Goal: Task Accomplishment & Management: Manage account settings

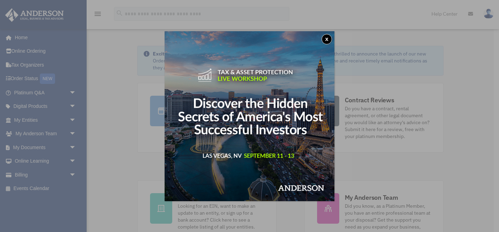
click at [325, 37] on button "x" at bounding box center [327, 39] width 10 height 10
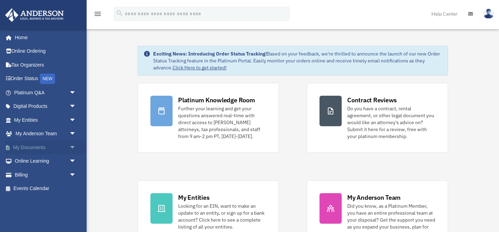
click at [27, 147] on link "My Documents arrow_drop_down" at bounding box center [46, 147] width 82 height 14
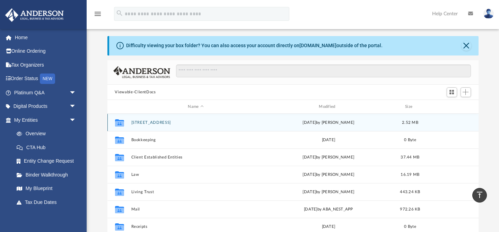
scroll to position [5, 0]
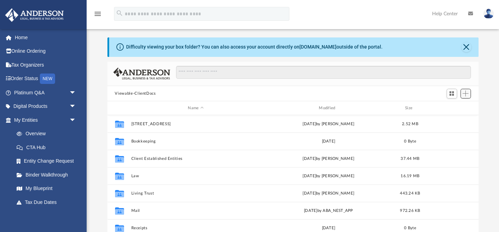
click at [469, 93] on span "Add" at bounding box center [466, 94] width 6 height 6
click at [455, 120] on li "New Folder" at bounding box center [456, 117] width 22 height 7
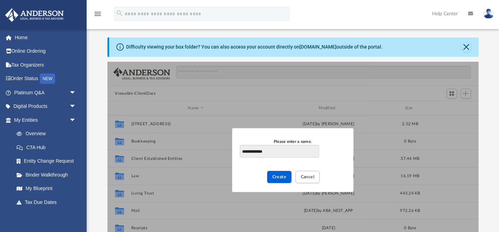
type input "**********"
click at [292, 175] on div "Create Cancel" at bounding box center [293, 175] width 106 height 20
click at [284, 176] on span "Create" at bounding box center [280, 177] width 14 height 4
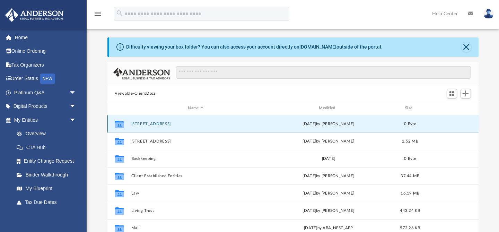
click at [142, 124] on button "2996 Arido Way" at bounding box center [196, 124] width 130 height 5
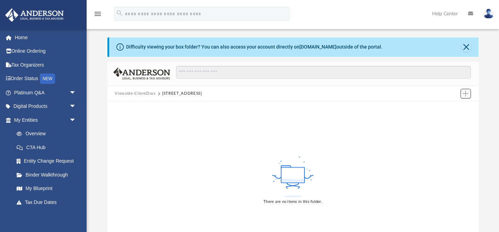
click at [465, 97] on button "Add" at bounding box center [466, 94] width 10 height 10
click at [451, 105] on li "Upload" at bounding box center [456, 107] width 22 height 7
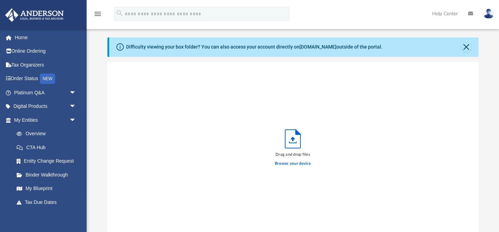
scroll to position [176, 371]
